Goal: Find contact information: Obtain details needed to contact an individual or organization

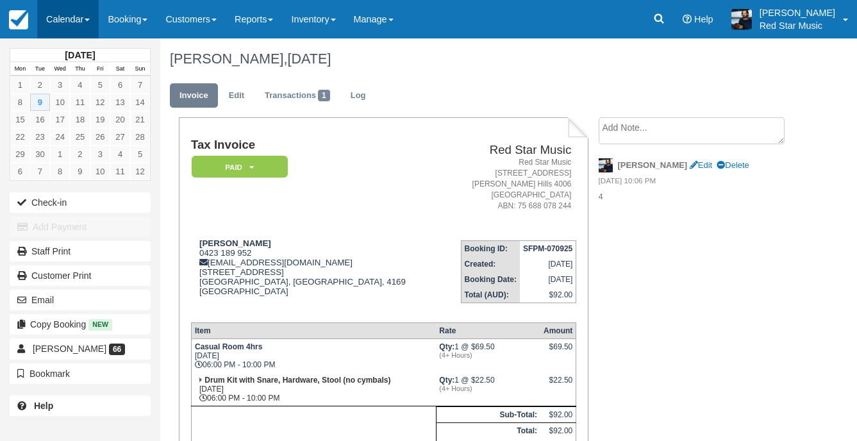
click at [87, 19] on link "Calendar" at bounding box center [68, 19] width 62 height 38
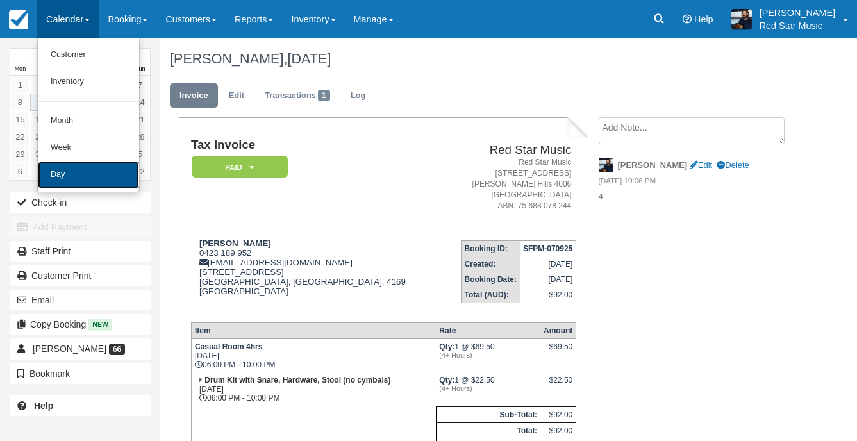
click at [93, 179] on link "Day" at bounding box center [88, 175] width 101 height 27
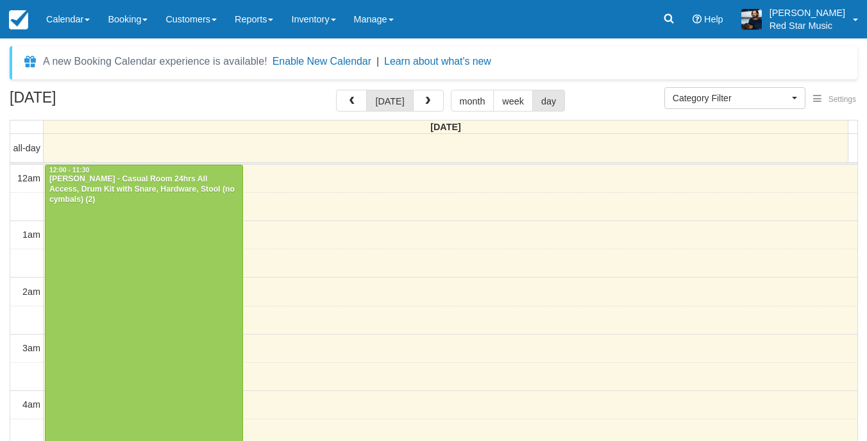
select select
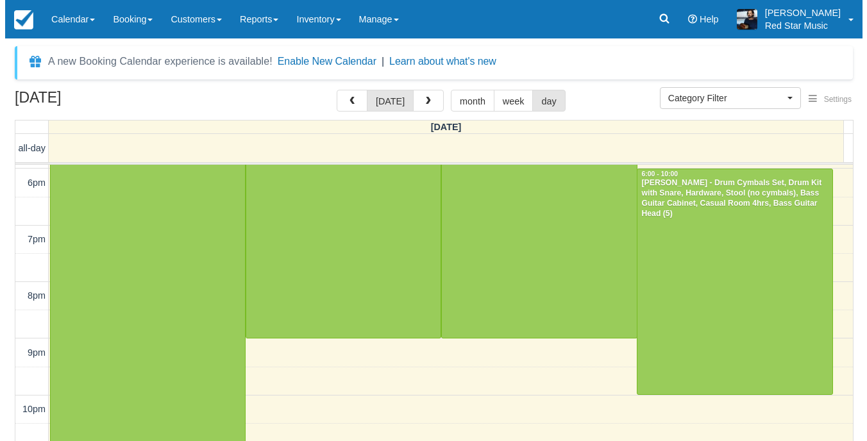
scroll to position [1017, 0]
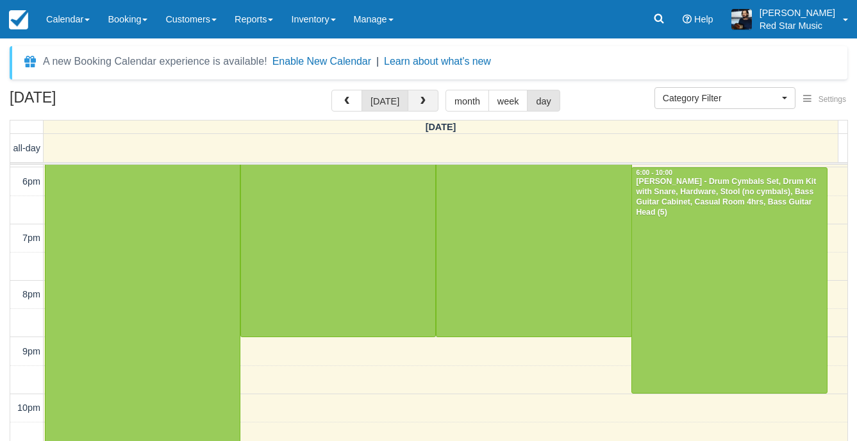
click at [419, 99] on span "button" at bounding box center [423, 101] width 9 height 9
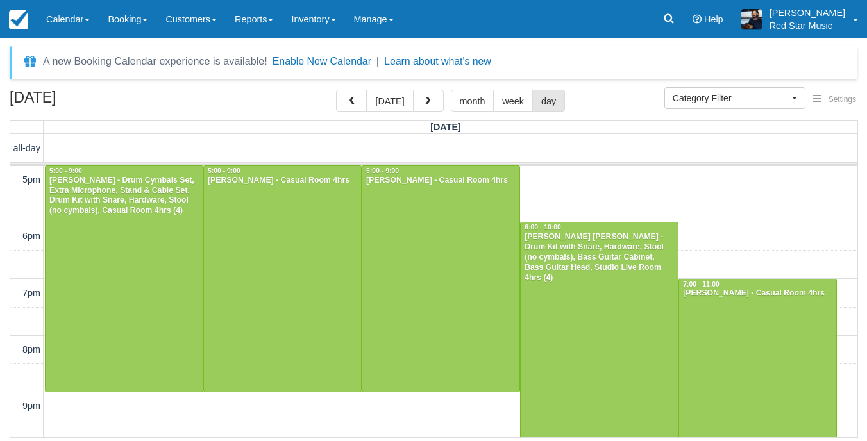
scroll to position [456, 0]
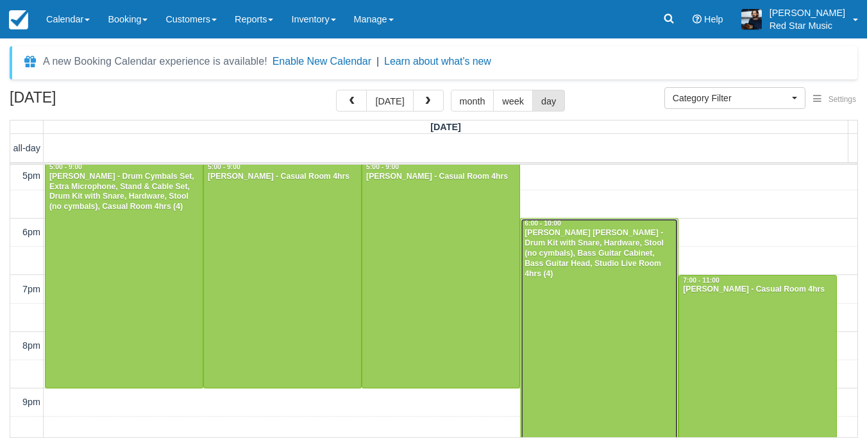
click at [565, 279] on div at bounding box center [599, 332] width 157 height 226
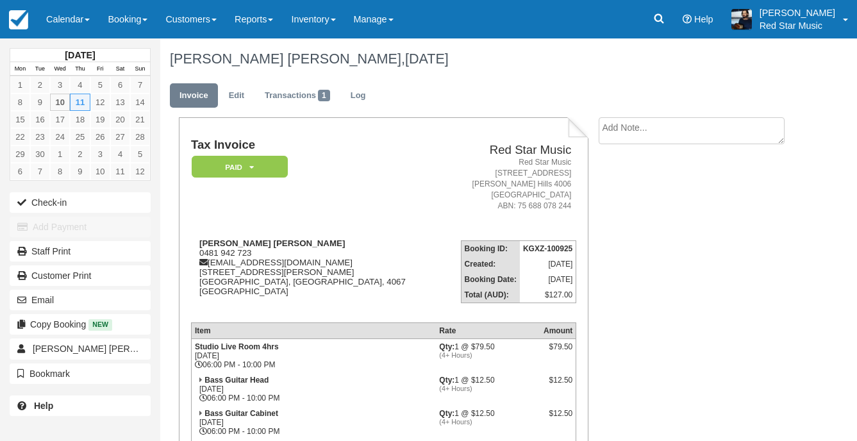
scroll to position [64, 0]
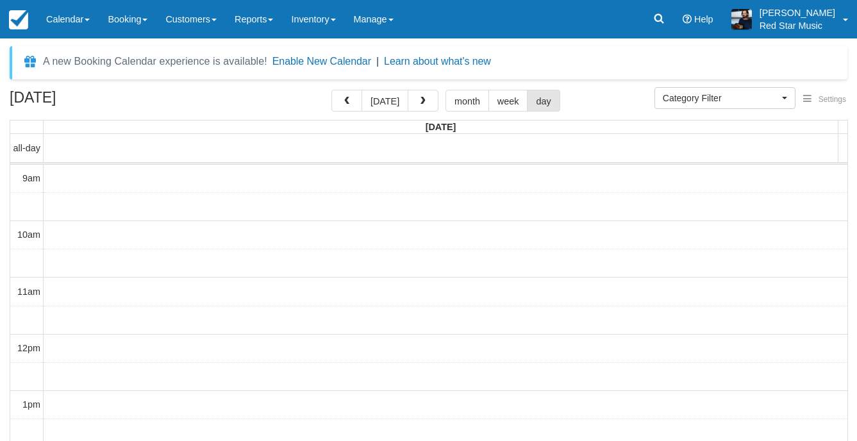
select select
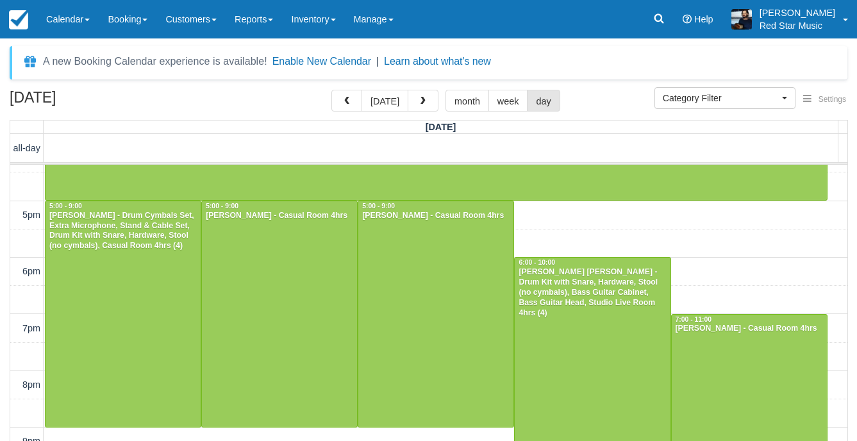
scroll to position [396, 0]
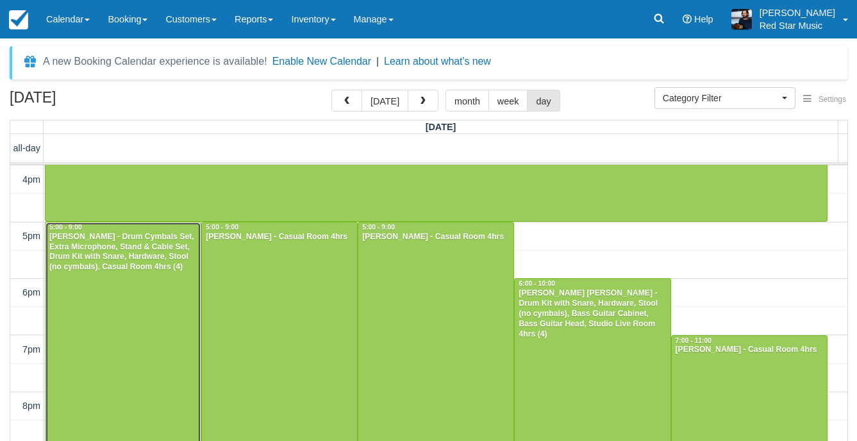
click at [124, 321] on div at bounding box center [123, 336] width 155 height 226
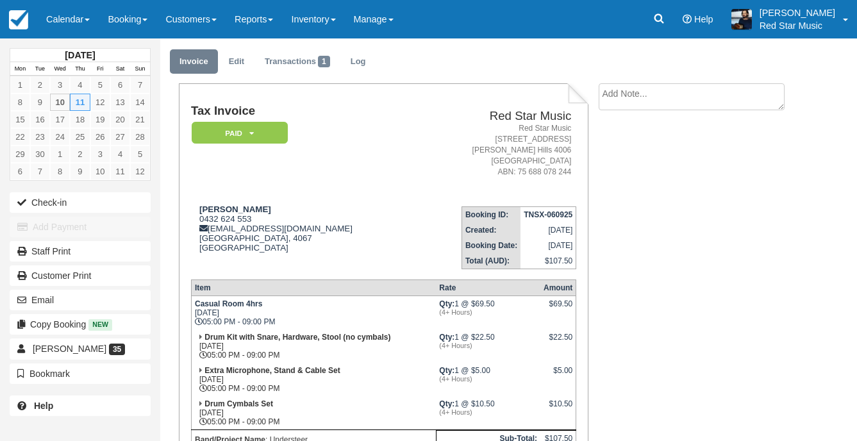
scroll to position [64, 0]
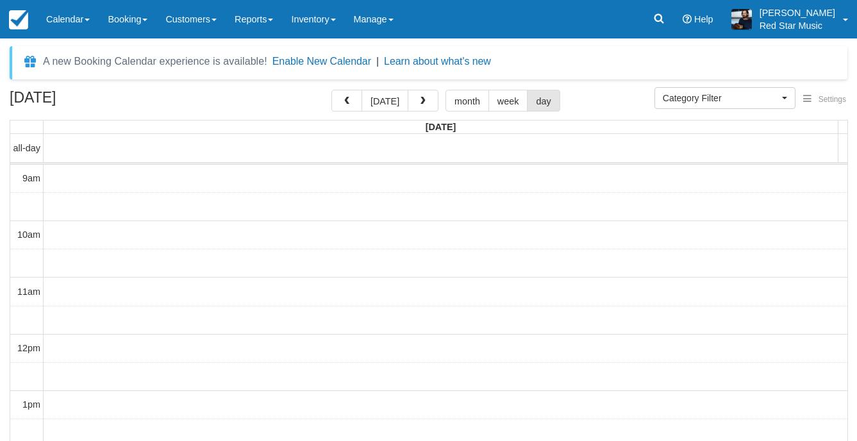
select select
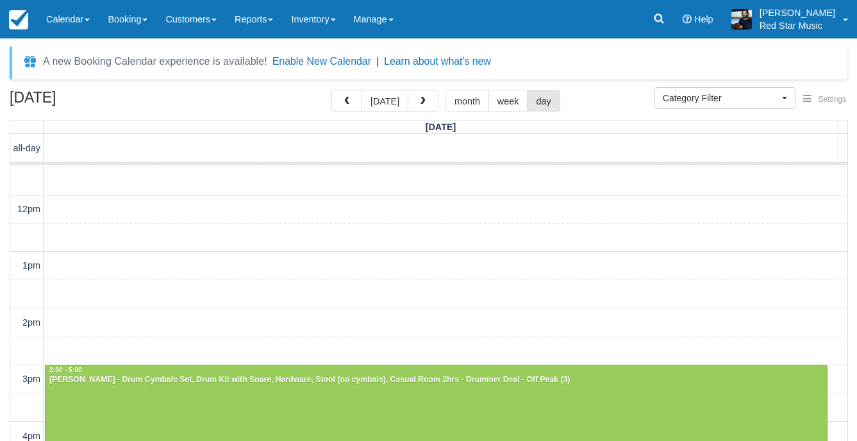
scroll to position [203, 0]
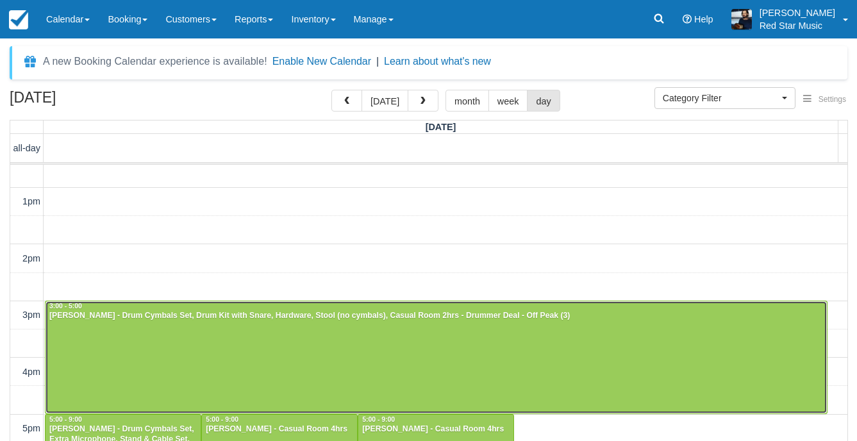
click at [450, 335] on div at bounding box center [437, 357] width 782 height 112
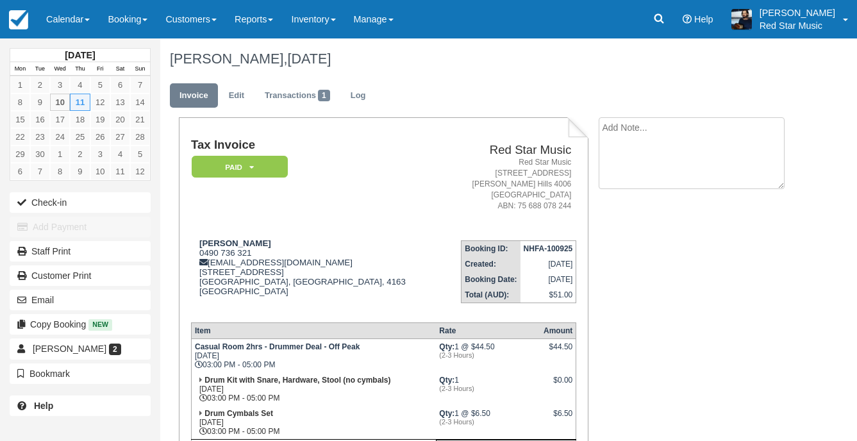
click at [661, 142] on textarea at bounding box center [692, 153] width 186 height 72
type textarea "3"
click at [625, 214] on button "Create" at bounding box center [628, 204] width 58 height 22
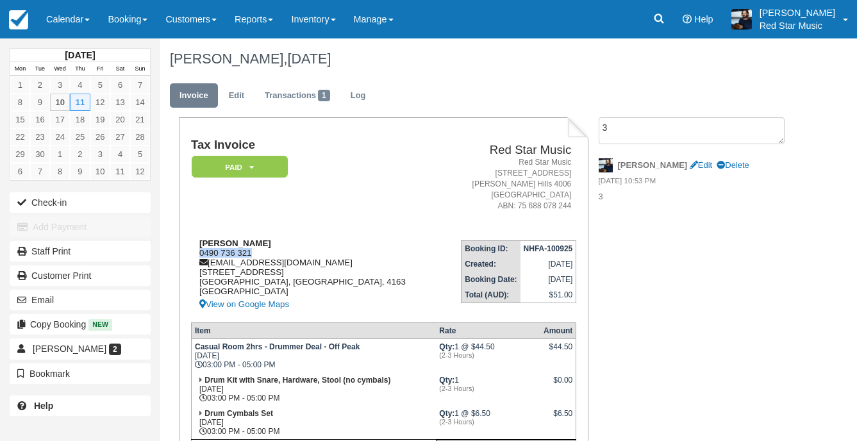
drag, startPoint x: 274, startPoint y: 253, endPoint x: 199, endPoint y: 257, distance: 75.1
click at [199, 257] on div "Grant Mitchelson 0490 736 321 grant_curly@hotmail.com 61 Beach Street, Clevelan…" at bounding box center [316, 276] width 251 height 74
copy div "0490 736 321"
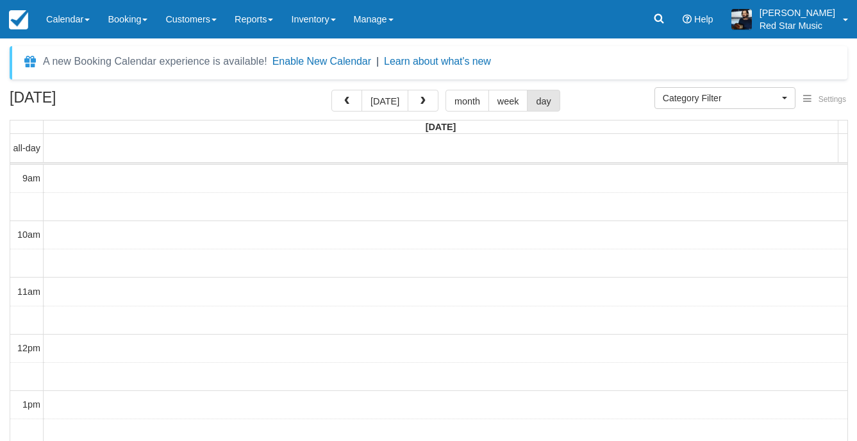
select select
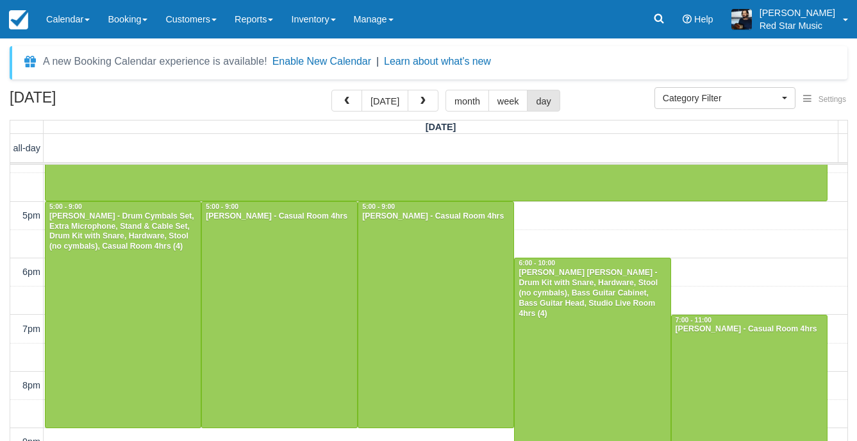
scroll to position [351, 0]
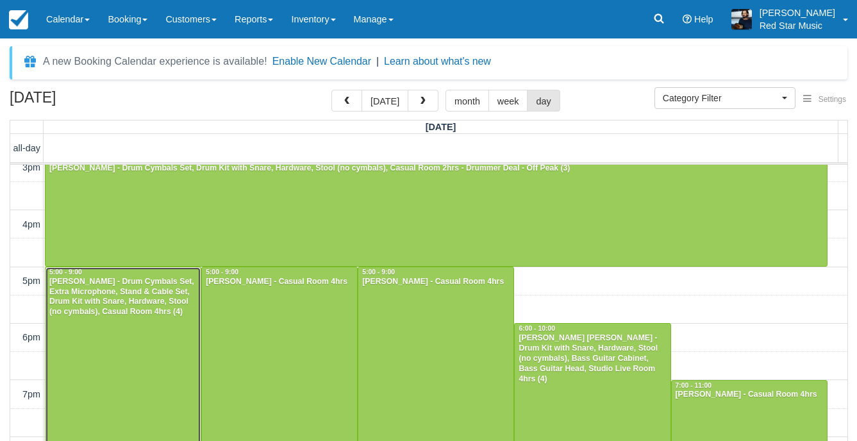
click at [133, 337] on div at bounding box center [123, 380] width 155 height 226
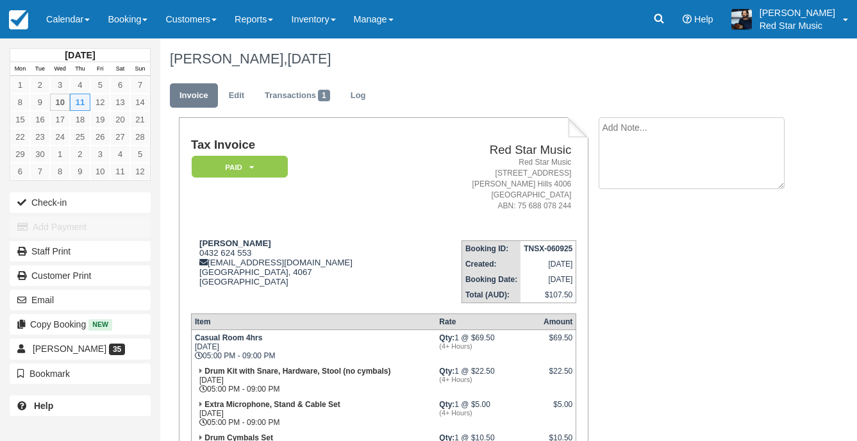
click at [621, 133] on textarea at bounding box center [692, 153] width 186 height 72
type textarea "3"
click at [609, 206] on icon "button" at bounding box center [614, 203] width 14 height 9
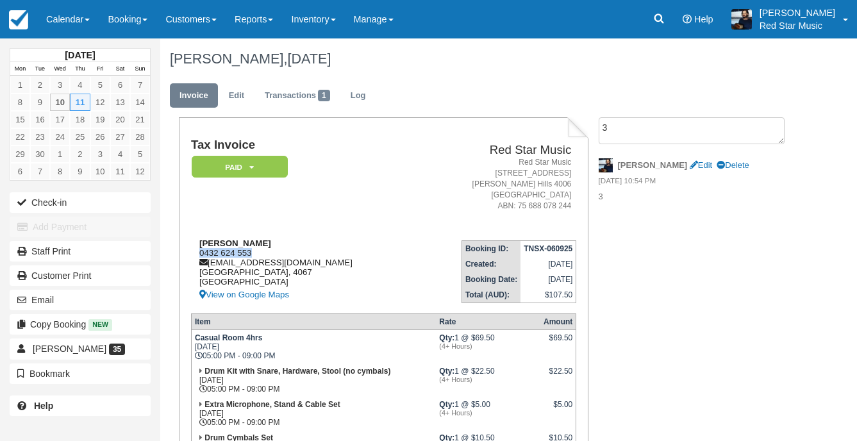
drag, startPoint x: 256, startPoint y: 251, endPoint x: 200, endPoint y: 257, distance: 56.1
click at [200, 257] on div "Nicholas Conway 0432 624 553 understeerau@gmail.com Queensland, 4067 Australia …" at bounding box center [303, 271] width 225 height 64
copy div "0432 624 553"
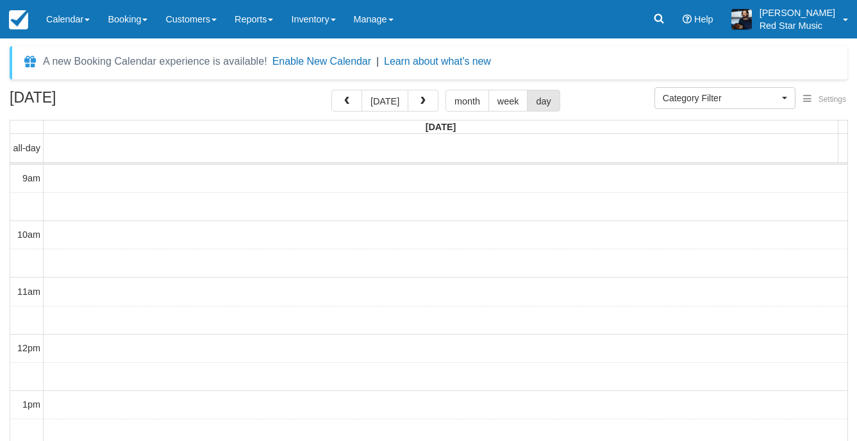
select select
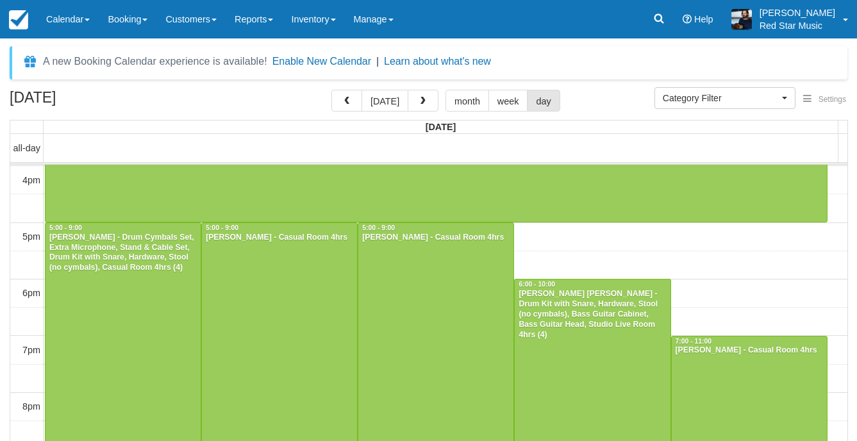
scroll to position [396, 0]
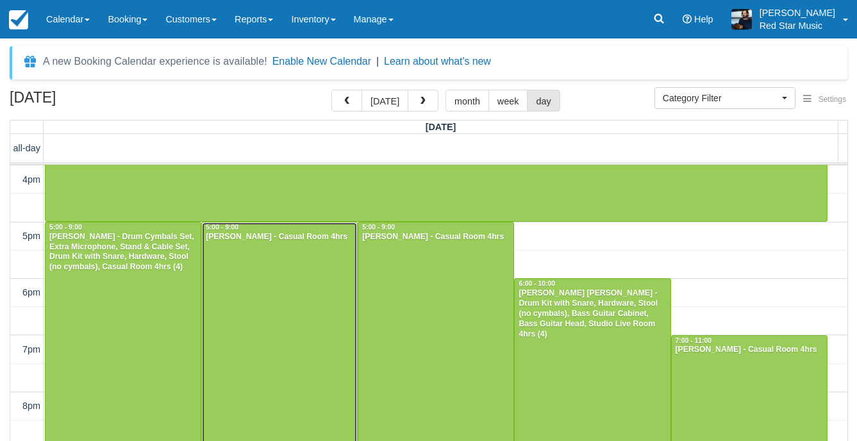
click at [284, 287] on div at bounding box center [279, 336] width 155 height 226
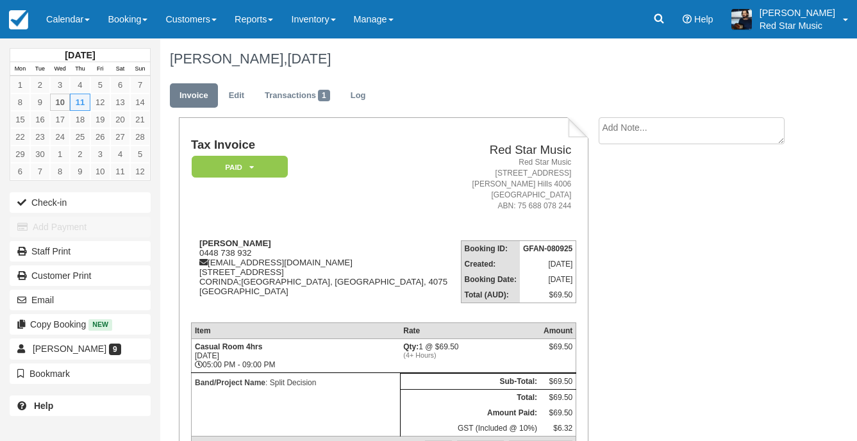
click at [657, 137] on textarea at bounding box center [692, 130] width 186 height 27
type textarea "3"
type textarea "4"
click at [625, 208] on button "Create" at bounding box center [628, 204] width 58 height 22
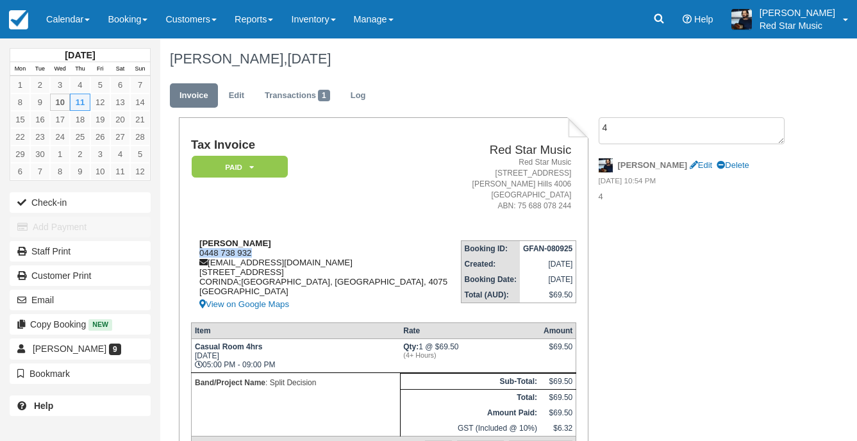
drag, startPoint x: 259, startPoint y: 251, endPoint x: 200, endPoint y: 255, distance: 59.1
click at [200, 255] on div "[PERSON_NAME] 0448 738 932 [EMAIL_ADDRESS][DOMAIN_NAME] [STREET_ADDRESS] View o…" at bounding box center [324, 276] width 266 height 74
copy div "0448 738 932"
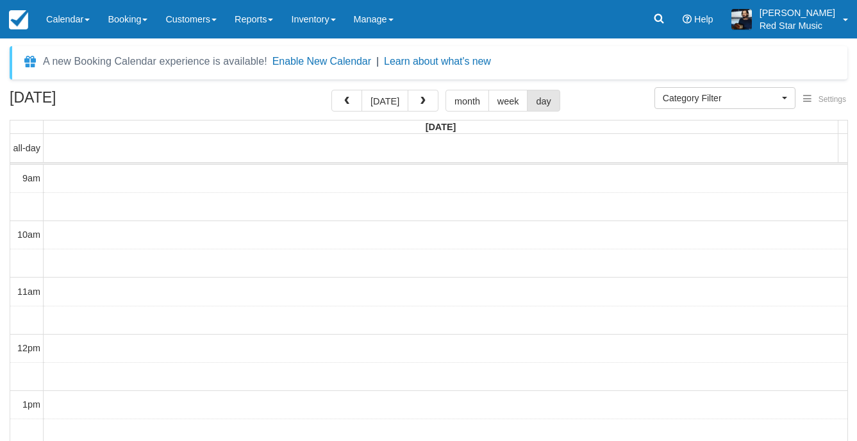
select select
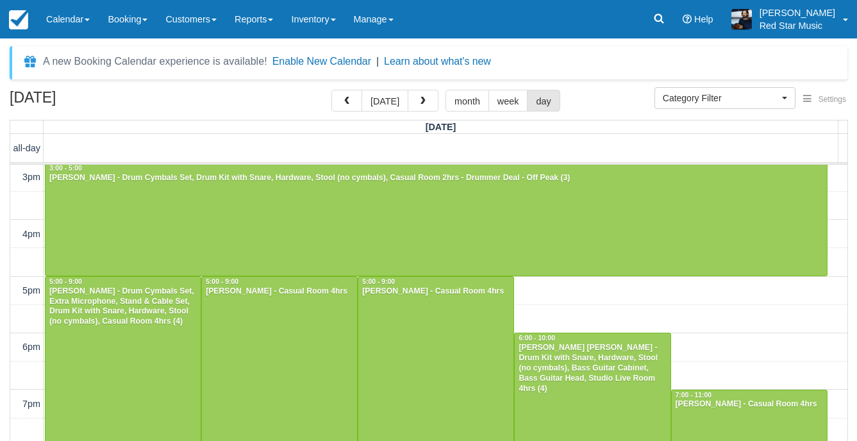
scroll to position [332, 0]
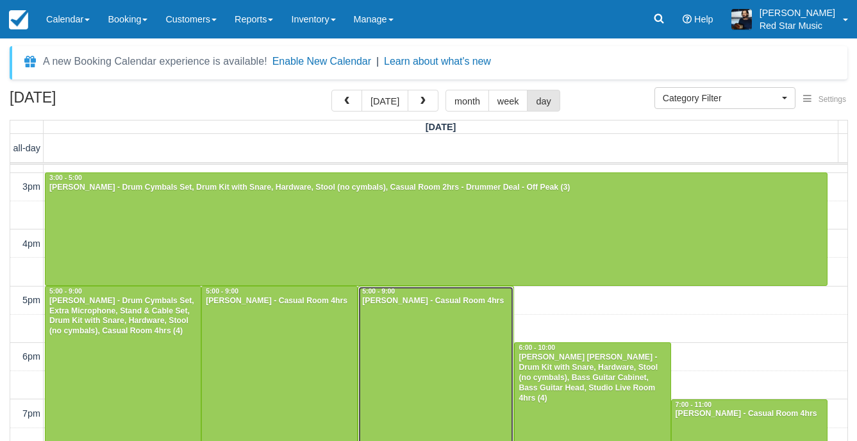
click at [406, 350] on div at bounding box center [435, 400] width 155 height 226
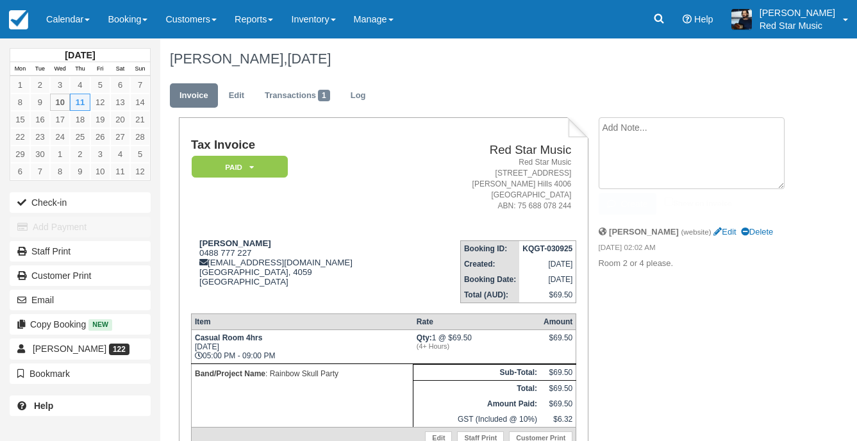
click at [673, 126] on textarea at bounding box center [692, 153] width 186 height 72
type textarea "2"
click at [625, 193] on button "Create" at bounding box center [628, 204] width 58 height 22
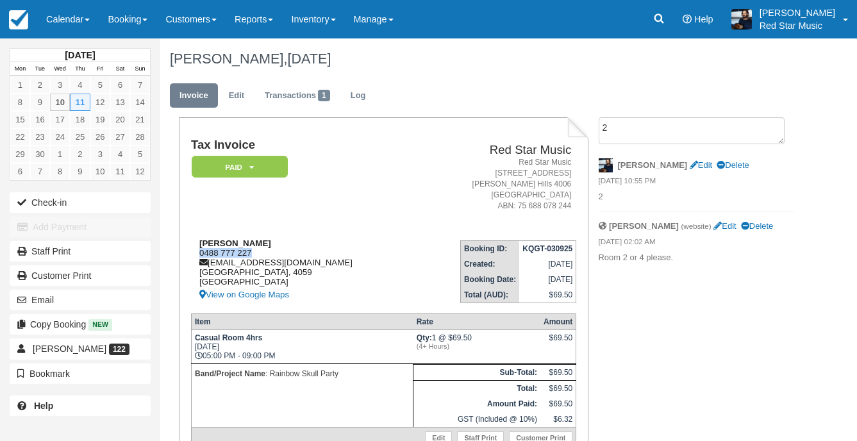
drag, startPoint x: 253, startPoint y: 254, endPoint x: 201, endPoint y: 255, distance: 52.0
click at [201, 255] on div "[PERSON_NAME] 0488 777 227 [EMAIL_ADDRESS][DOMAIN_NAME] [GEOGRAPHIC_DATA] View …" at bounding box center [303, 271] width 224 height 64
copy div "0488 777 227"
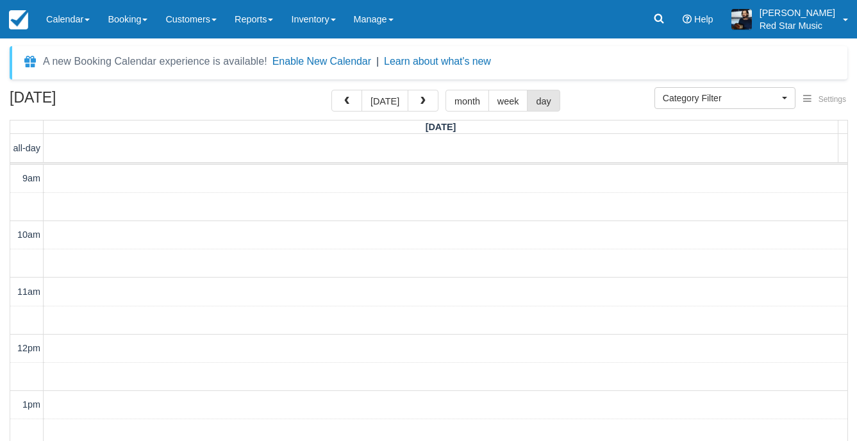
select select
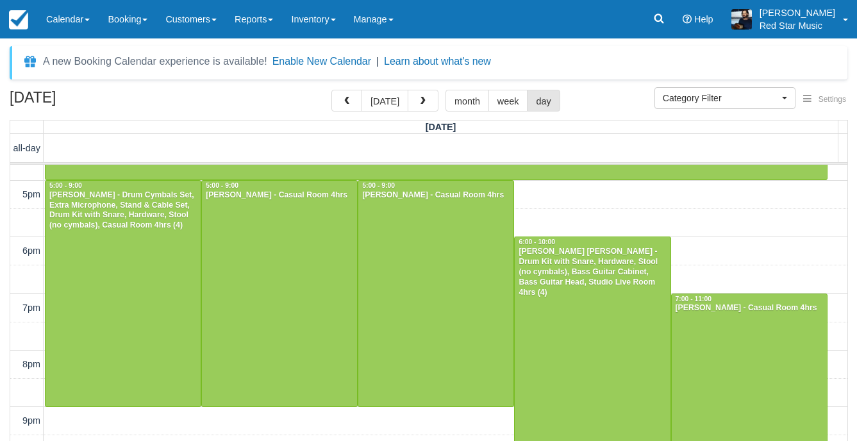
scroll to position [460, 0]
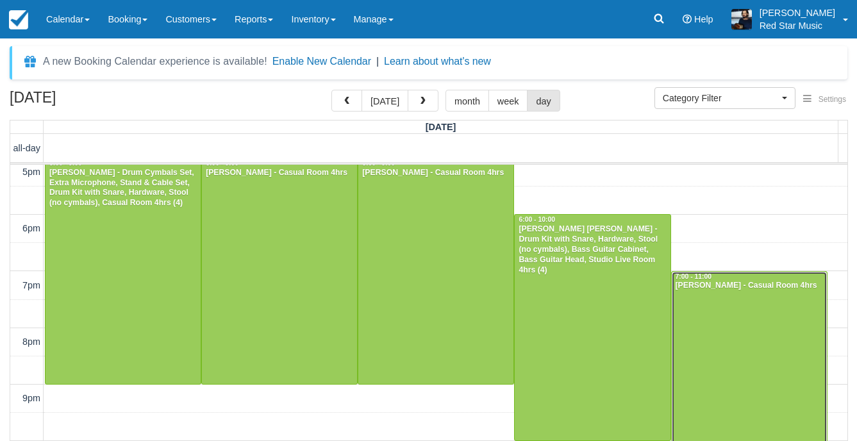
click at [723, 337] on div at bounding box center [749, 384] width 155 height 225
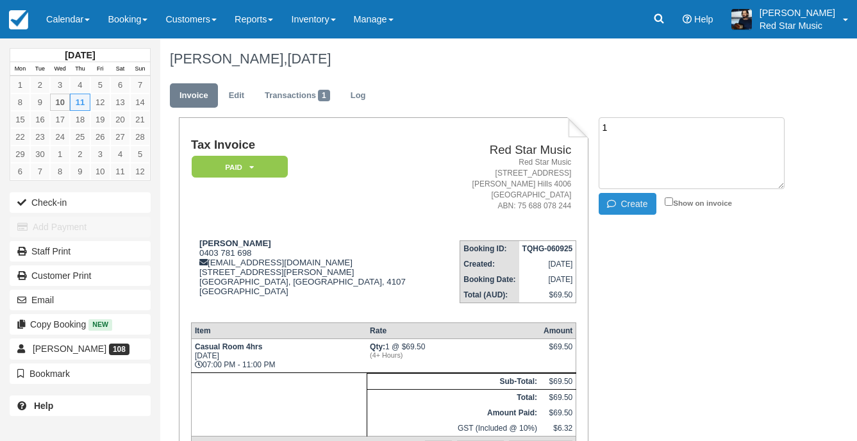
type textarea "1"
click at [640, 198] on button "Create" at bounding box center [628, 204] width 58 height 22
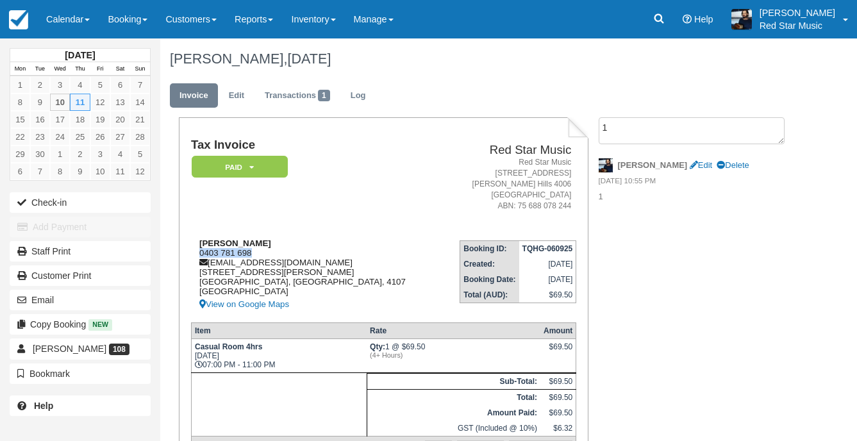
drag, startPoint x: 260, startPoint y: 249, endPoint x: 198, endPoint y: 257, distance: 62.0
click at [198, 257] on div "John Owens 0403 781 698 billyemailsfrom@gmail.com 293 Lillian Ave Brisbane, Que…" at bounding box center [316, 276] width 250 height 74
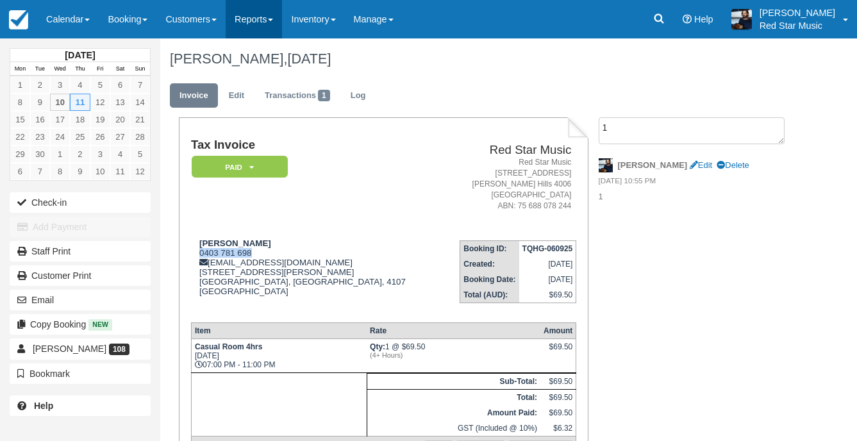
copy div "0403 781 698"
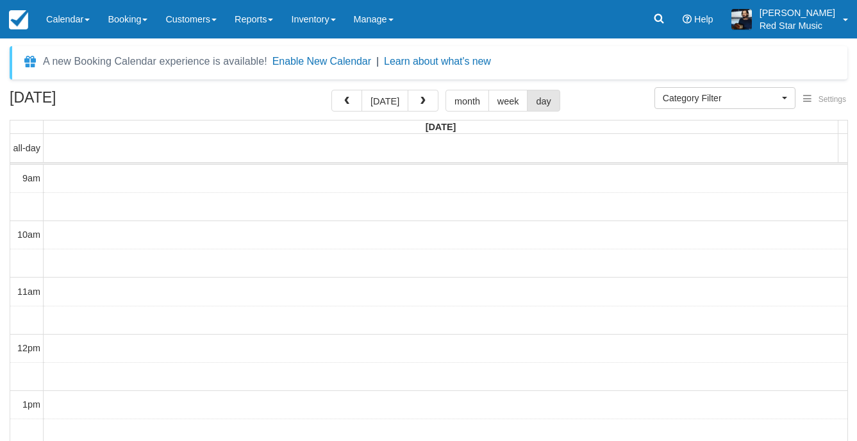
select select
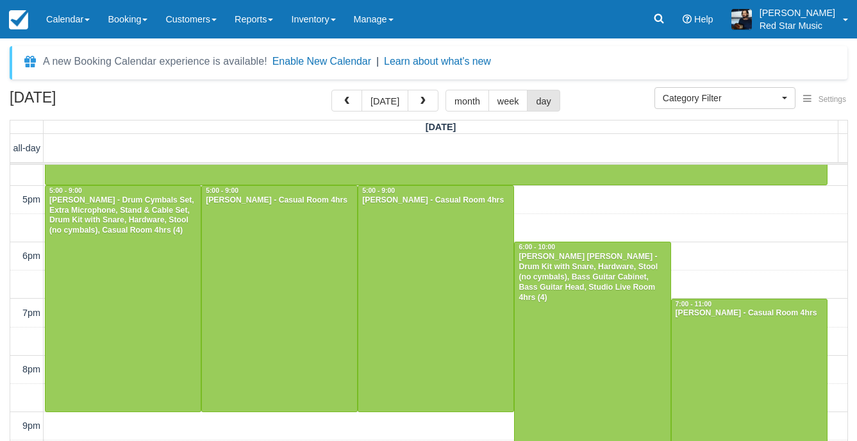
scroll to position [479, 0]
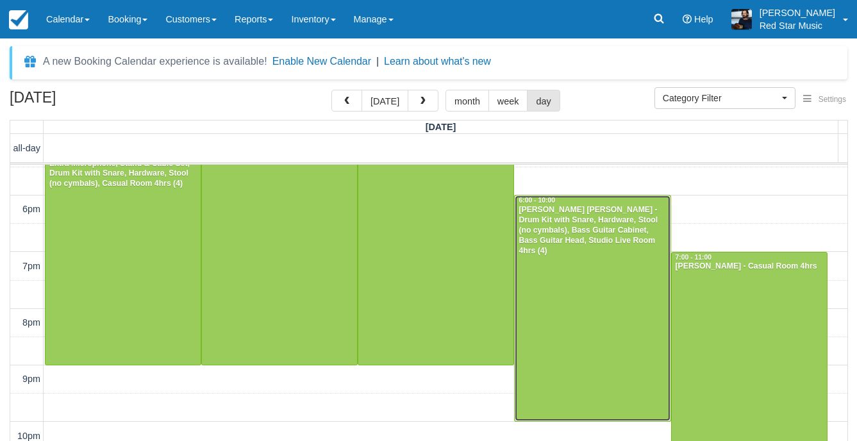
click at [576, 296] on div at bounding box center [592, 309] width 155 height 226
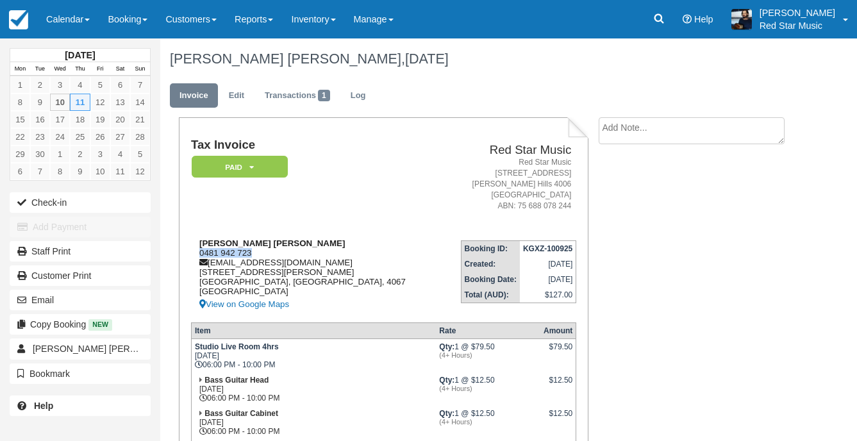
drag, startPoint x: 262, startPoint y: 253, endPoint x: 201, endPoint y: 253, distance: 61.6
click at [201, 253] on div "[PERSON_NAME] [PERSON_NAME] 0481 942 723 [EMAIL_ADDRESS][DOMAIN_NAME] [STREET_A…" at bounding box center [316, 276] width 251 height 74
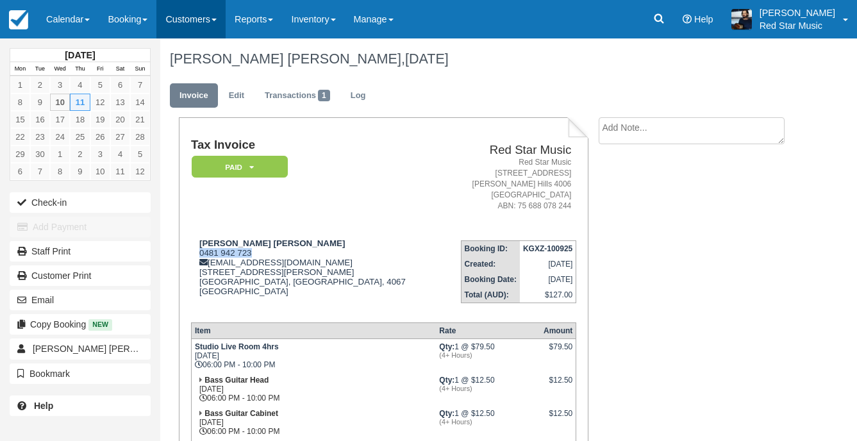
copy div "0481 942 723"
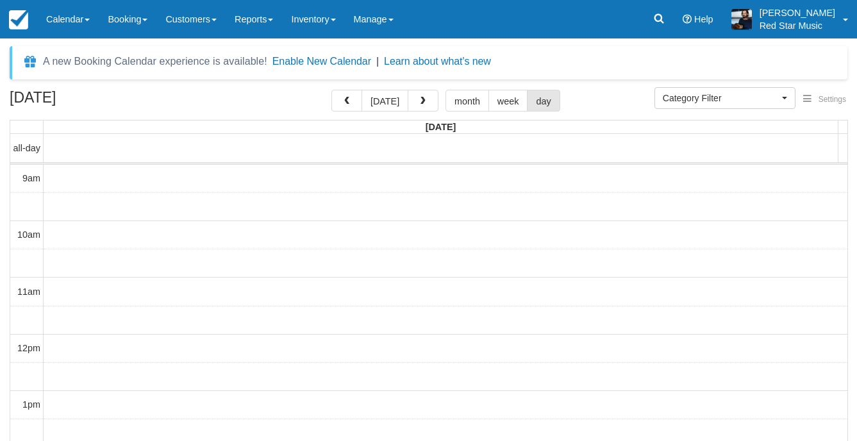
select select
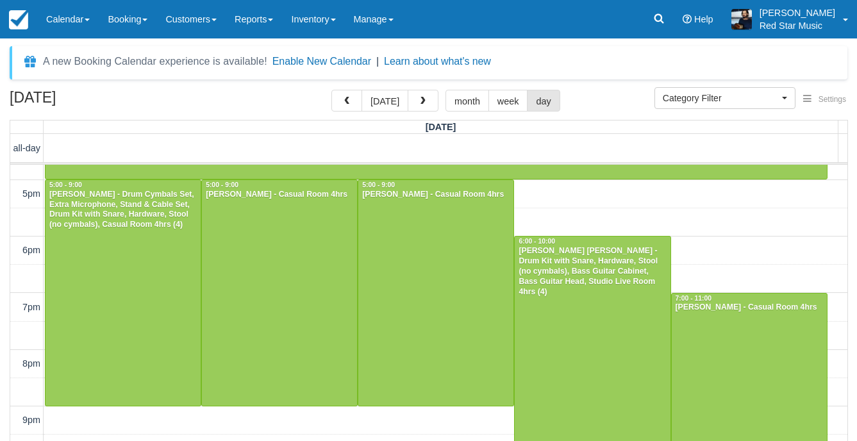
scroll to position [479, 0]
